Goal: Information Seeking & Learning: Find specific fact

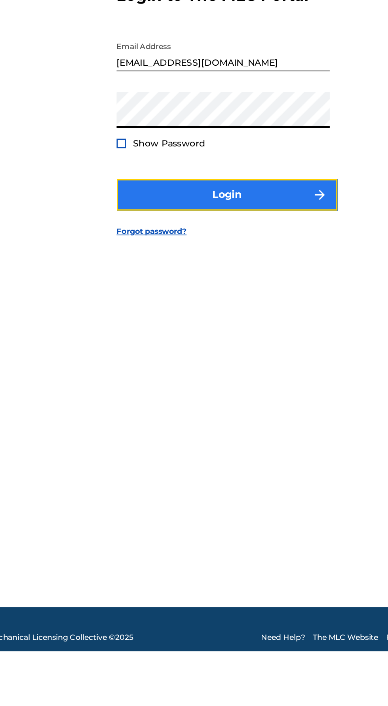
click at [138, 429] on button "Login" at bounding box center [194, 419] width 138 height 20
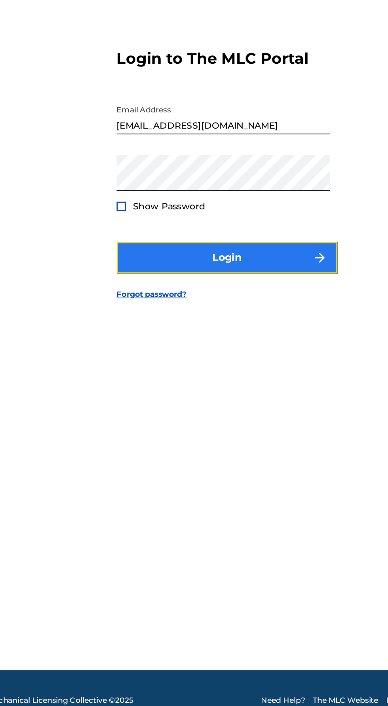
scroll to position [4, 0]
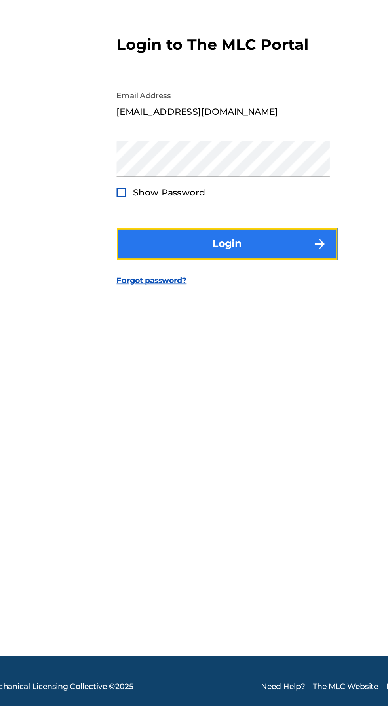
click at [149, 426] on button "Login" at bounding box center [194, 416] width 138 height 20
click at [134, 426] on button "Login" at bounding box center [194, 416] width 138 height 20
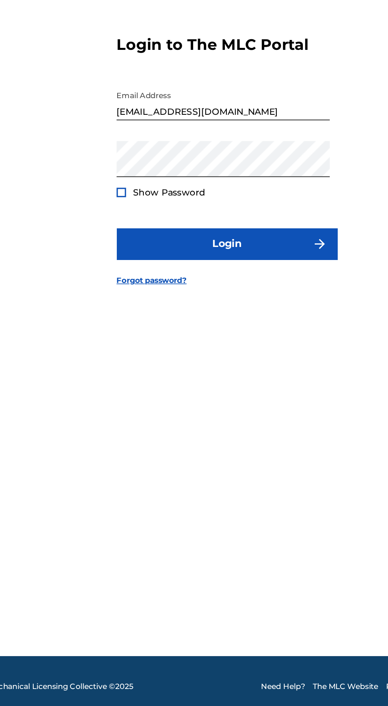
click at [207, 338] on input "[EMAIL_ADDRESS][DOMAIN_NAME]" at bounding box center [192, 327] width 134 height 23
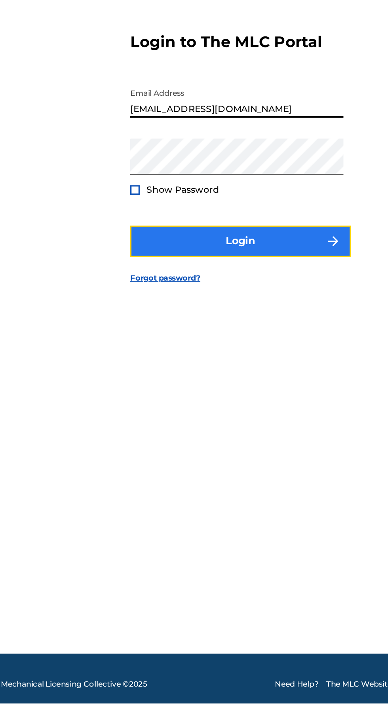
click at [125, 426] on button "Login" at bounding box center [194, 416] width 138 height 20
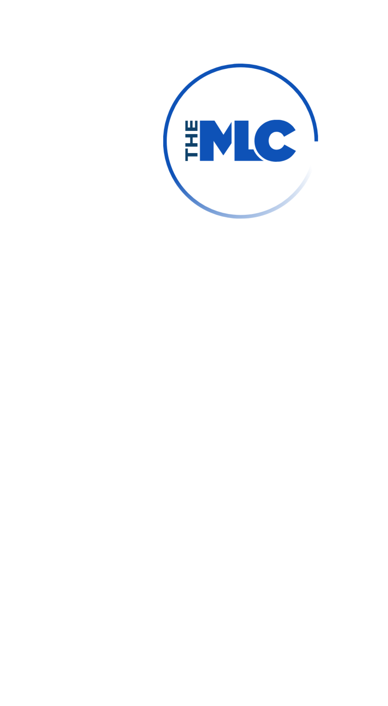
scroll to position [4, 0]
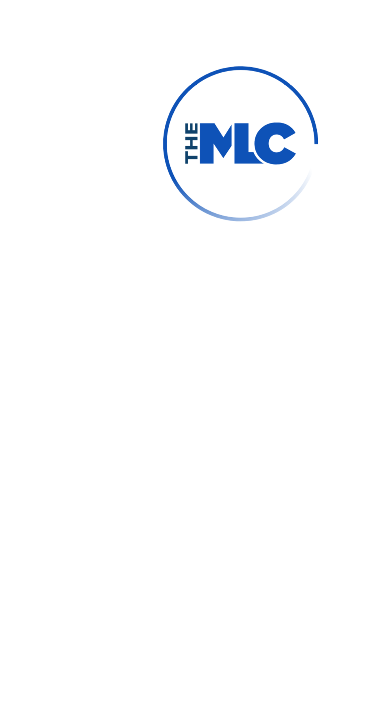
click at [144, 425] on button "Login" at bounding box center [194, 415] width 138 height 20
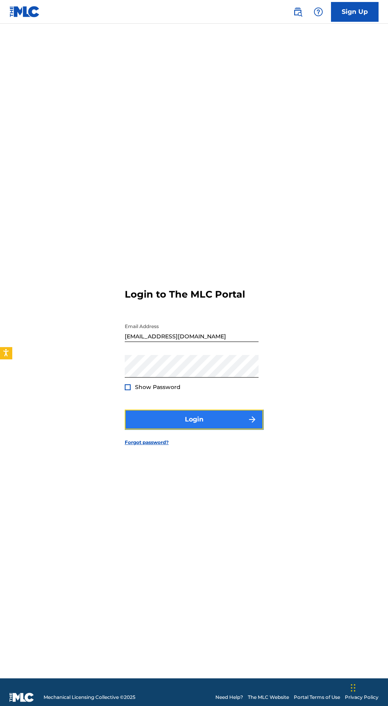
scroll to position [2, 0]
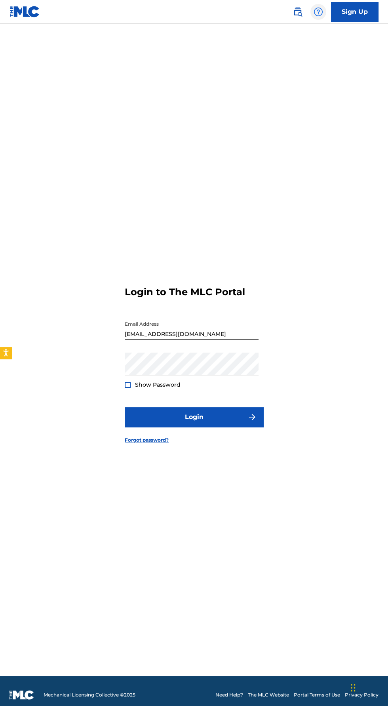
click at [318, 10] on img at bounding box center [317, 11] width 9 height 9
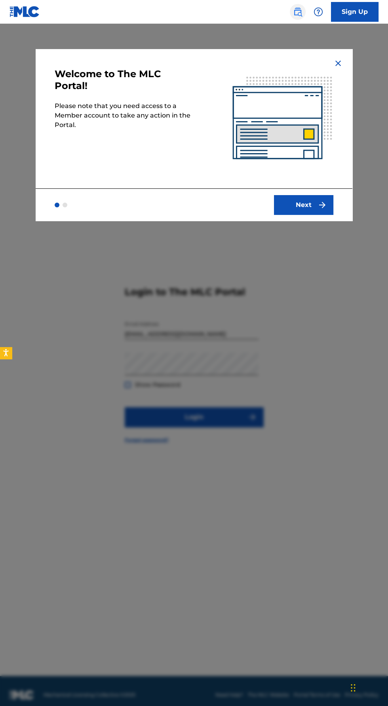
click at [297, 10] on img at bounding box center [297, 11] width 9 height 9
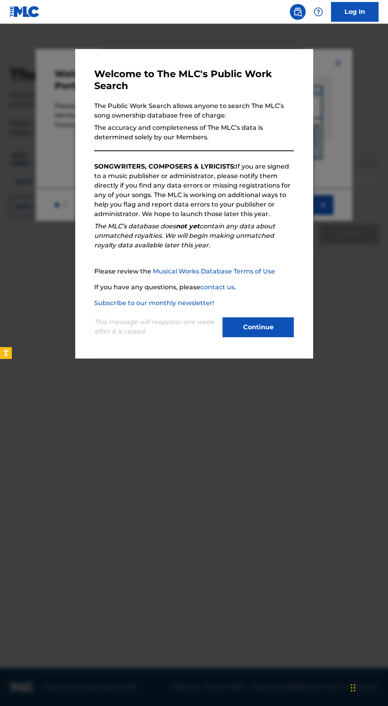
scroll to position [3, 0]
click at [84, 358] on div "Welcome to The MLC's Public Work Search The Public Work Search allows anyone to…" at bounding box center [193, 203] width 237 height 309
click at [260, 337] on button "Continue" at bounding box center [257, 327] width 71 height 20
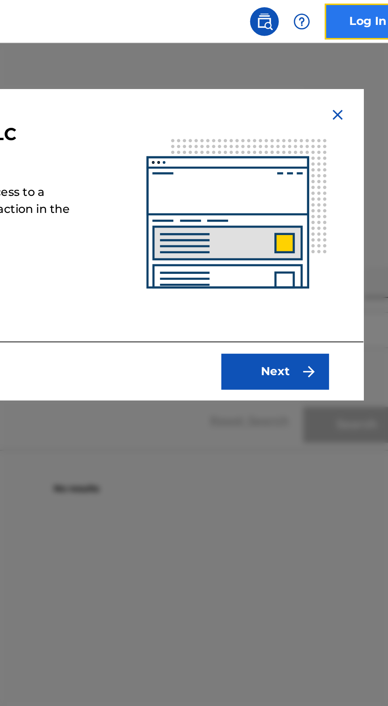
click at [345, 9] on link "Log In" at bounding box center [354, 12] width 47 height 20
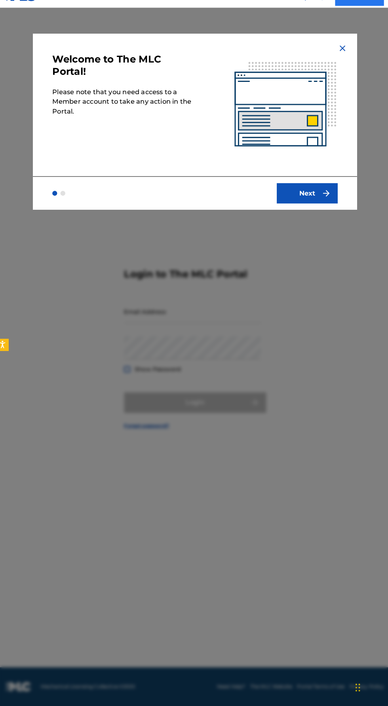
scroll to position [45, 0]
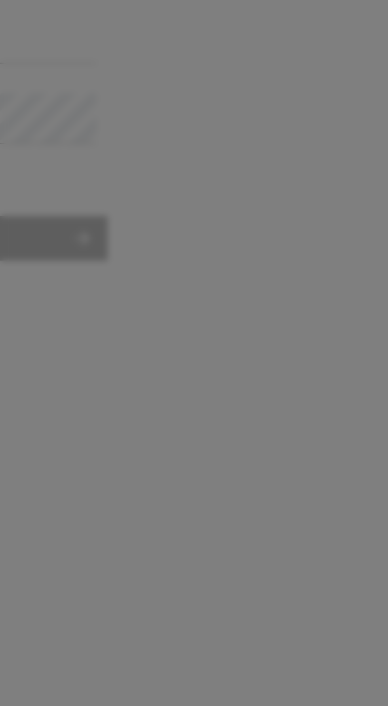
click at [231, 379] on div at bounding box center [194, 377] width 388 height 706
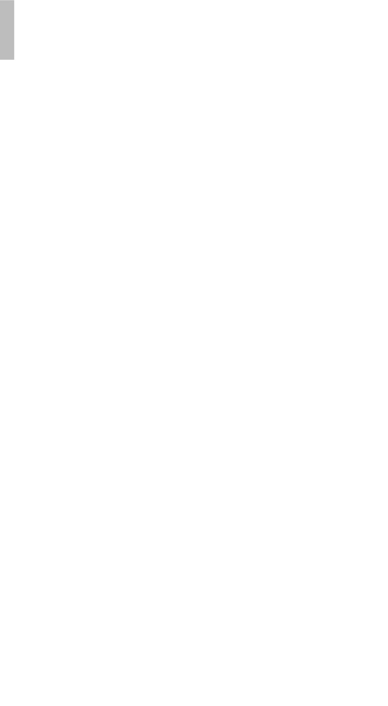
scroll to position [10, 0]
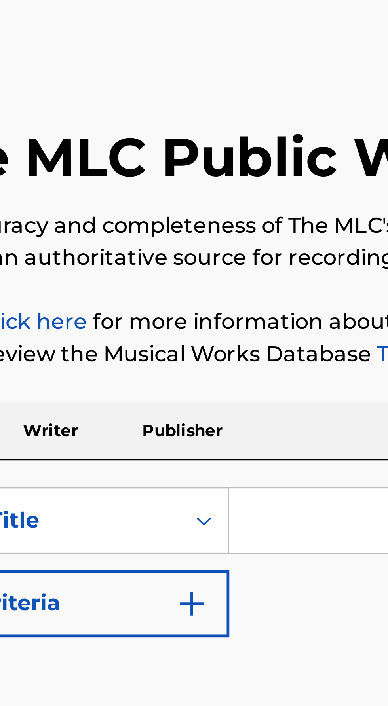
click at [50, 156] on p "Writer" at bounding box center [52, 155] width 21 height 17
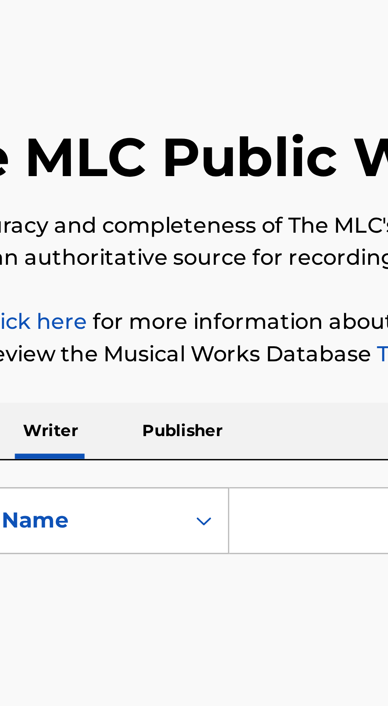
click at [112, 180] on input "Search Form" at bounding box center [241, 181] width 273 height 19
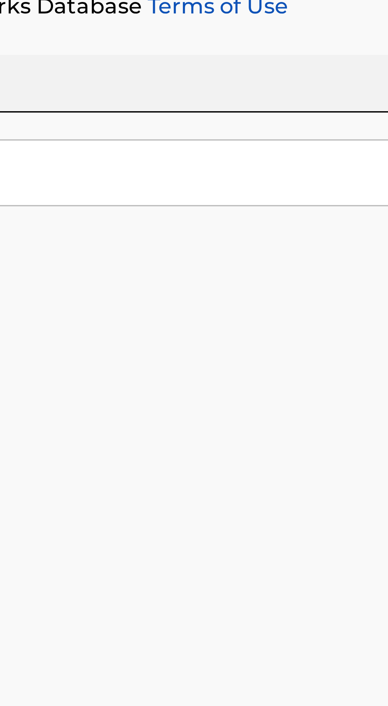
type input "[PERSON_NAME], III"
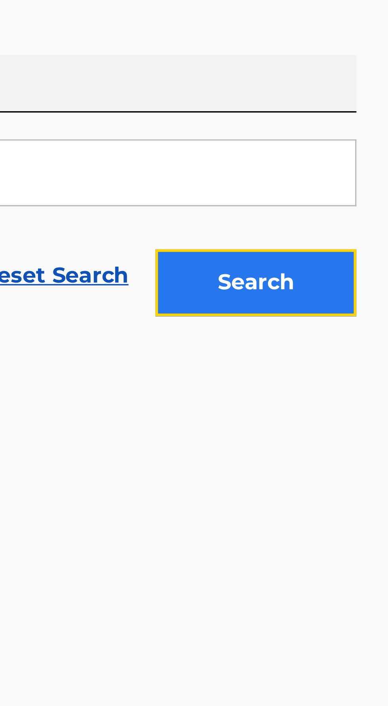
click at [341, 215] on button "Search" at bounding box center [348, 214] width 59 height 20
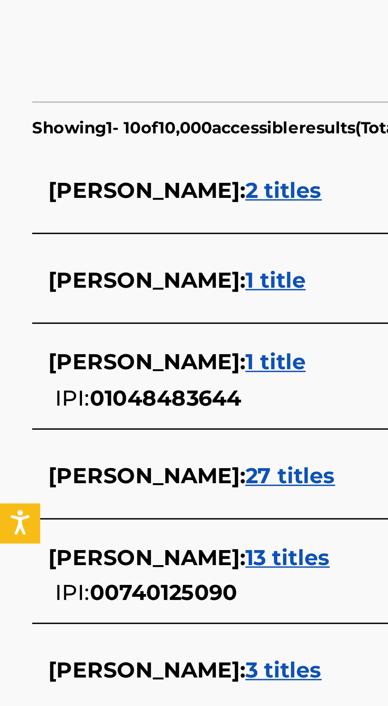
click at [24, 282] on span "[PERSON_NAME] :" at bounding box center [43, 281] width 58 height 8
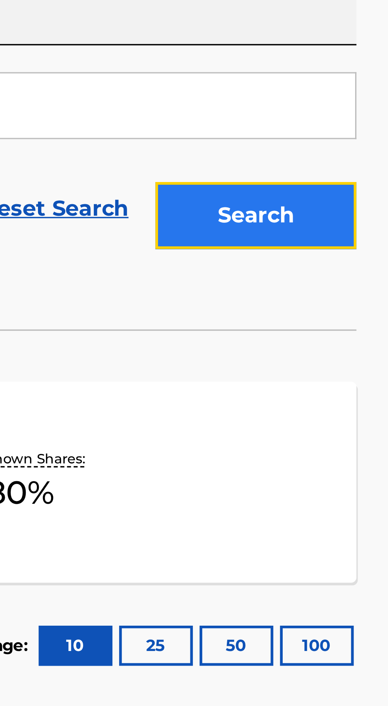
click at [331, 216] on button "Search" at bounding box center [348, 214] width 59 height 20
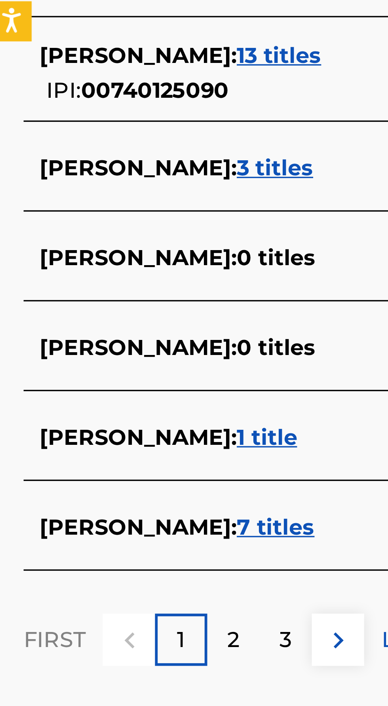
click at [83, 501] on span "7 titles" at bounding box center [83, 502] width 23 height 8
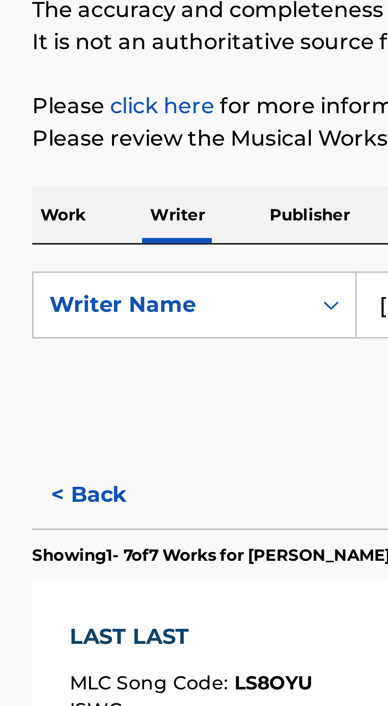
click at [15, 157] on p "Work" at bounding box center [18, 155] width 18 height 17
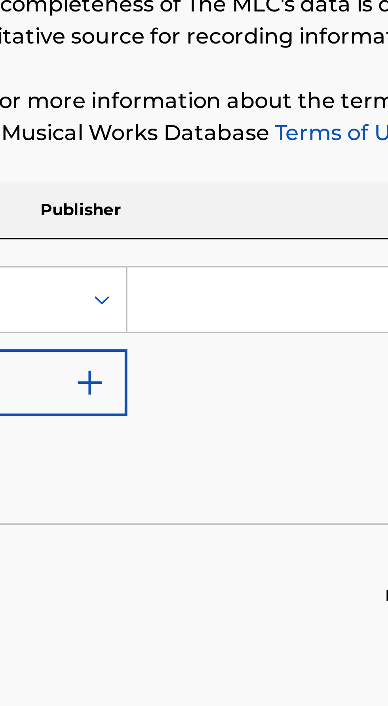
click at [89, 156] on p "Publisher" at bounding box center [91, 155] width 28 height 17
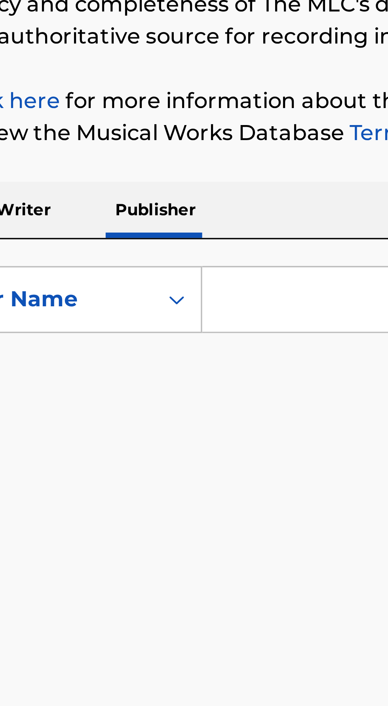
click at [55, 156] on p "Writer" at bounding box center [52, 155] width 21 height 17
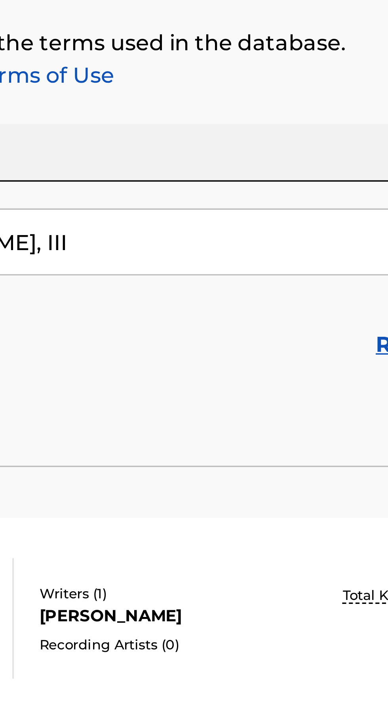
click at [182, 178] on input "[PERSON_NAME], III" at bounding box center [241, 181] width 273 height 19
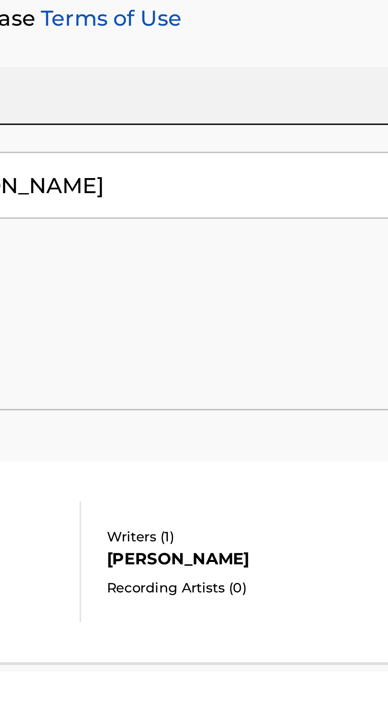
type input "[PERSON_NAME]"
